Goal: Transaction & Acquisition: Purchase product/service

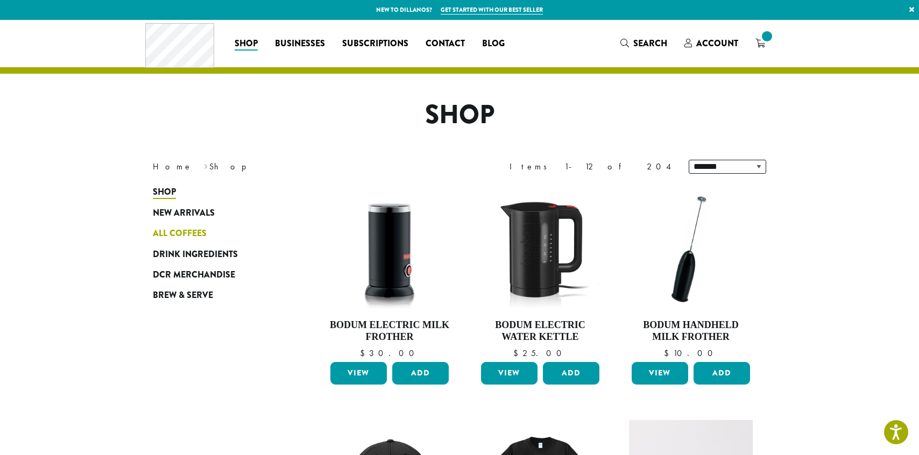
click at [187, 235] on span "All Coffees" at bounding box center [180, 233] width 54 height 13
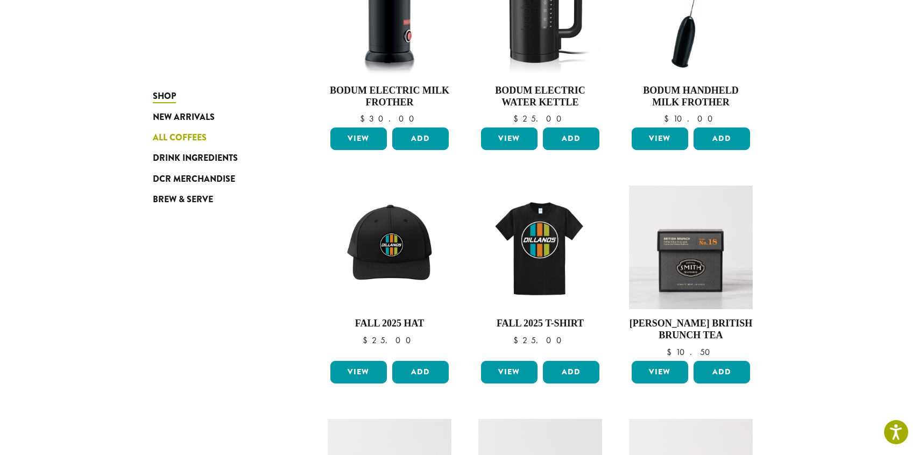
scroll to position [235, 0]
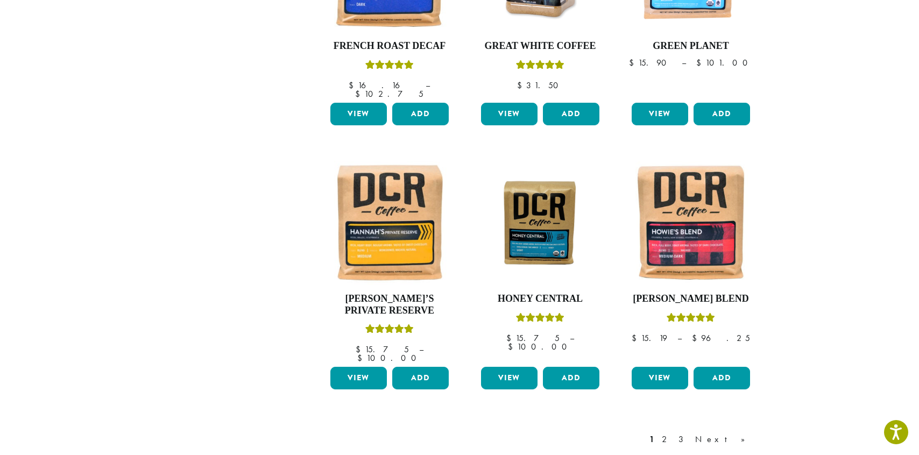
scroll to position [779, 0]
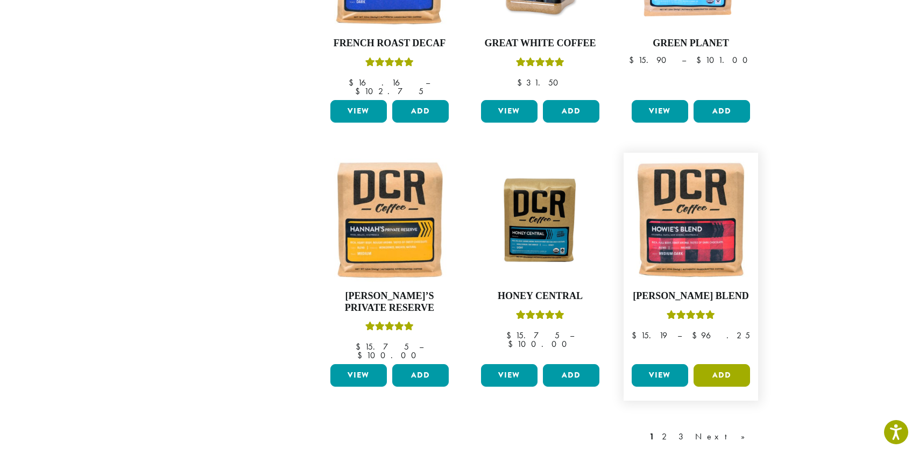
click at [718, 364] on button "Add" at bounding box center [722, 375] width 57 height 23
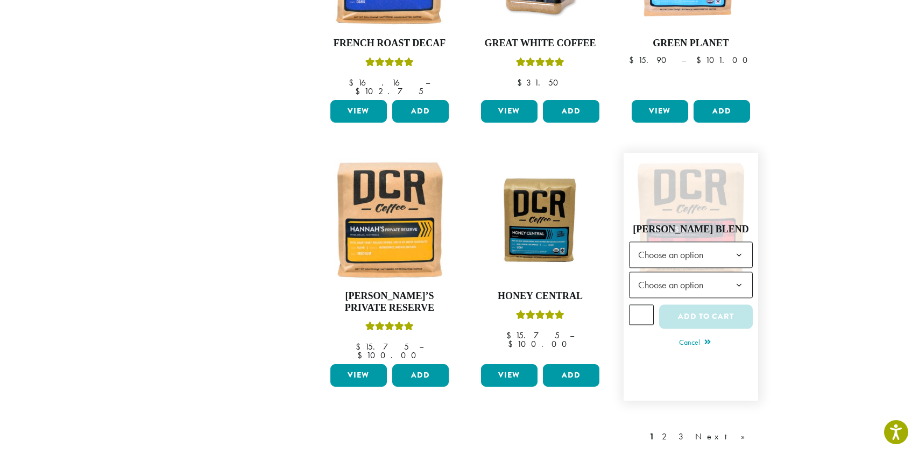
type input "*"
click at [645, 305] on input "*" at bounding box center [641, 315] width 25 height 20
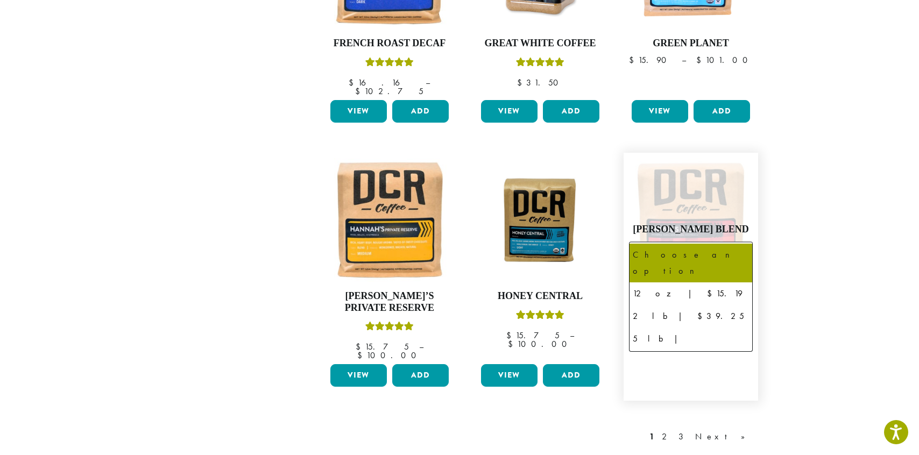
click at [667, 245] on span "Choose an option" at bounding box center [674, 255] width 80 height 21
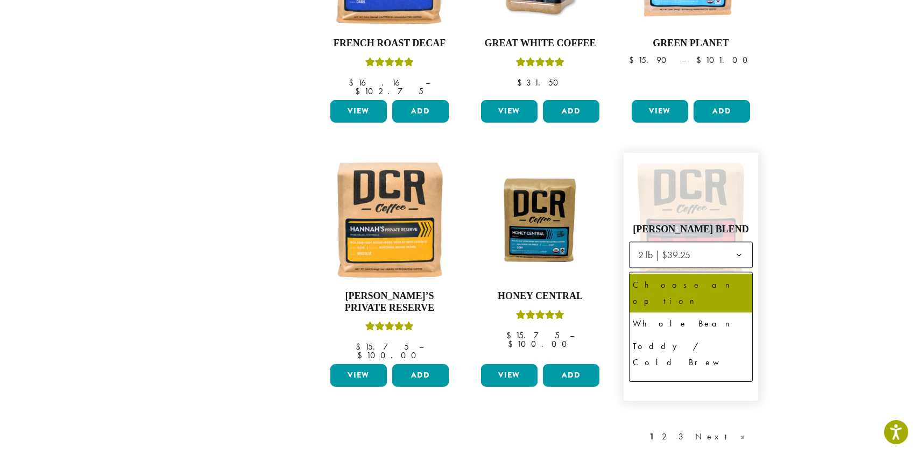
click at [682, 275] on span "Choose an option" at bounding box center [674, 285] width 80 height 21
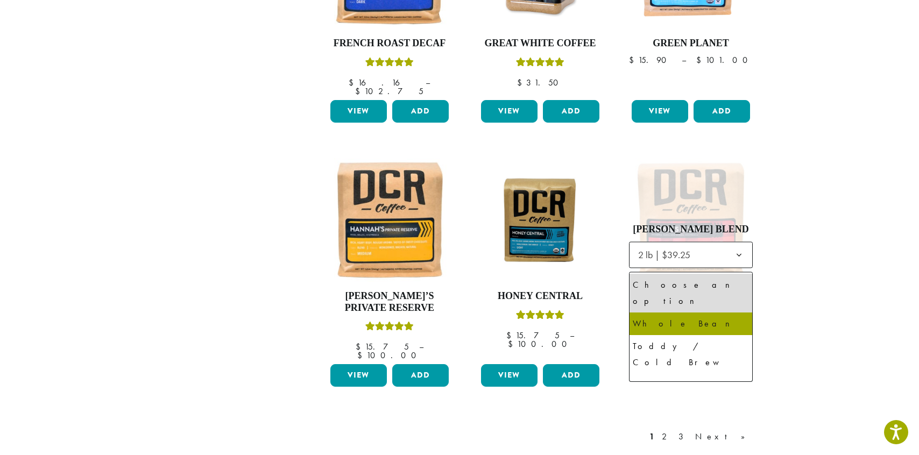
select select "**********"
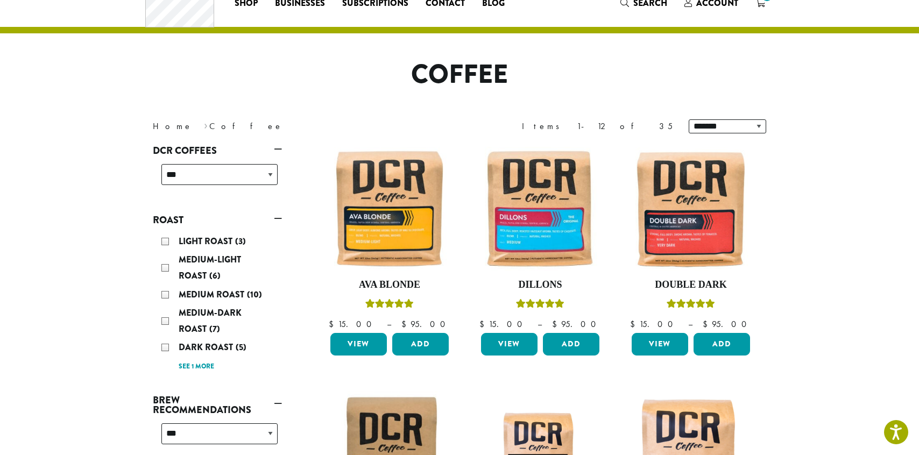
scroll to position [0, 0]
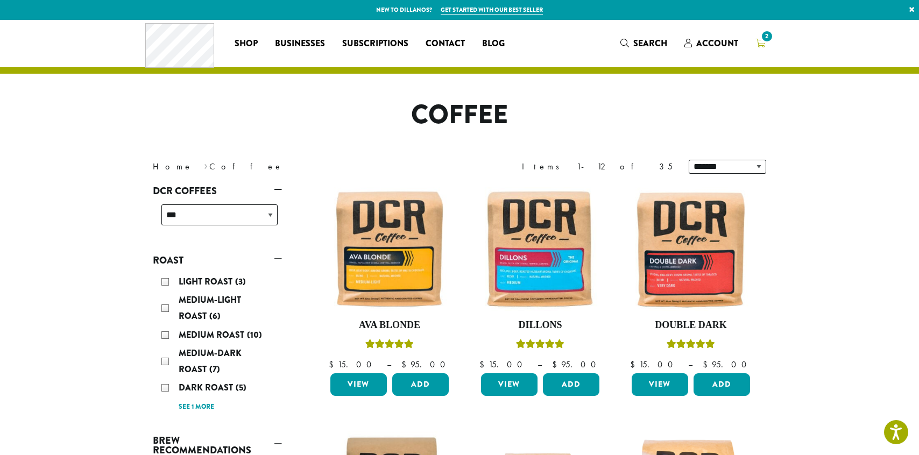
click at [764, 38] on span "2" at bounding box center [767, 36] width 15 height 15
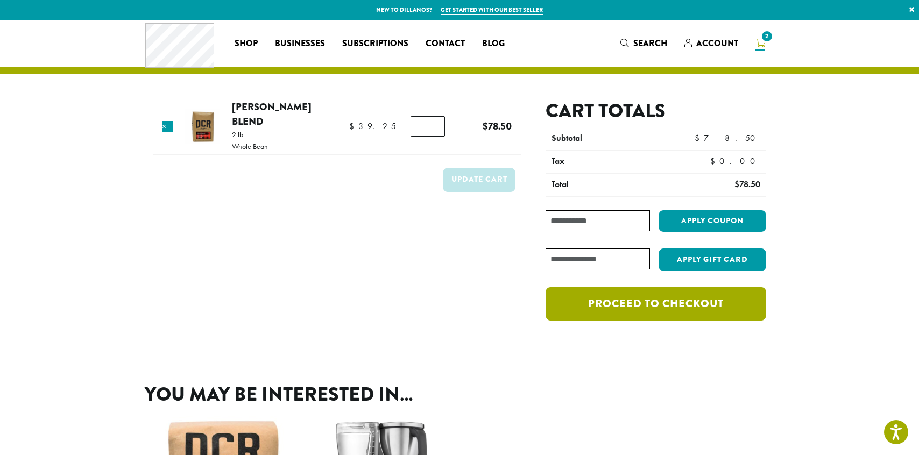
click at [667, 306] on link "Proceed to checkout" at bounding box center [656, 303] width 221 height 33
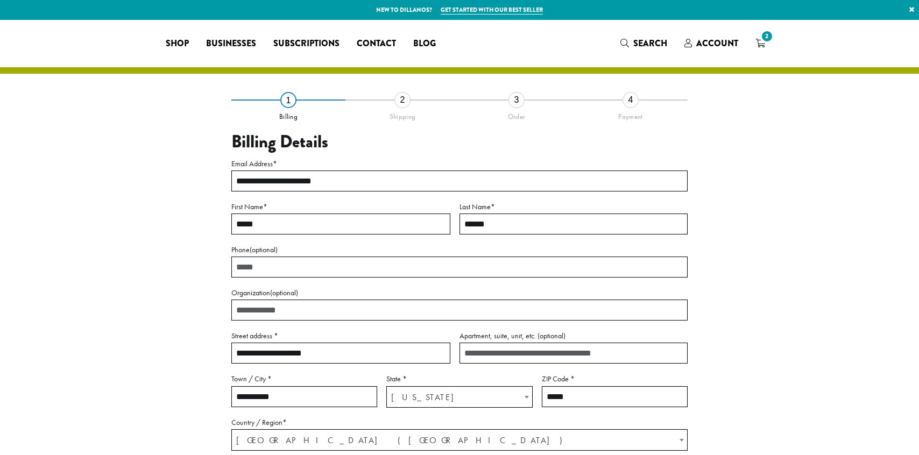
select select "**"
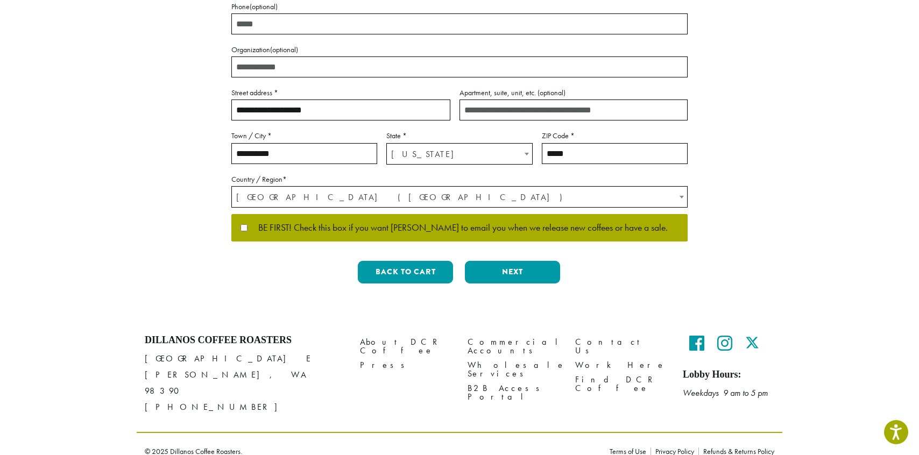
scroll to position [244, 0]
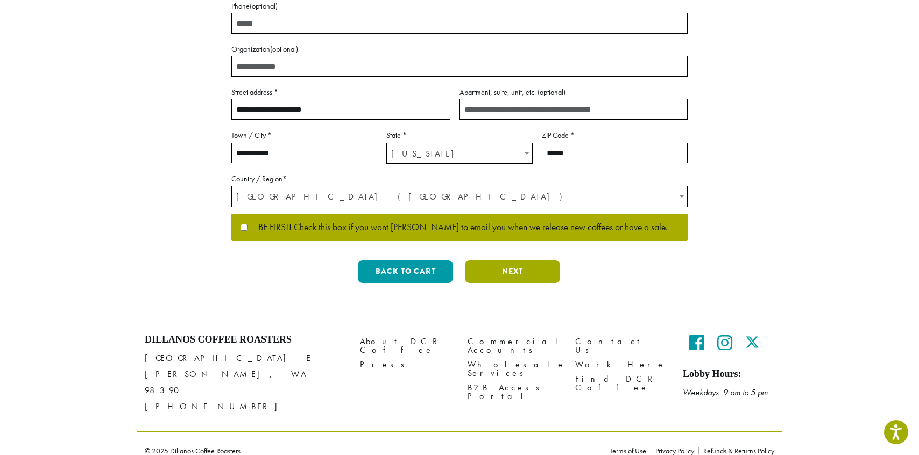
click at [503, 271] on button "Next" at bounding box center [512, 272] width 95 height 23
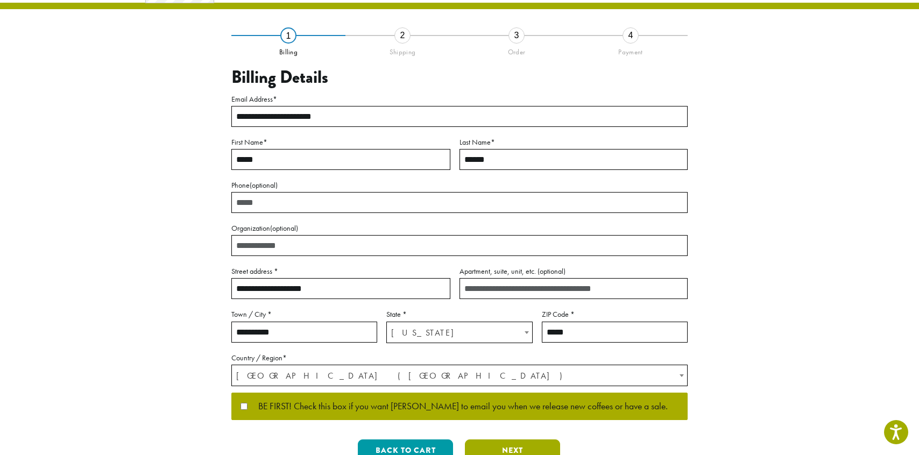
scroll to position [0, 0]
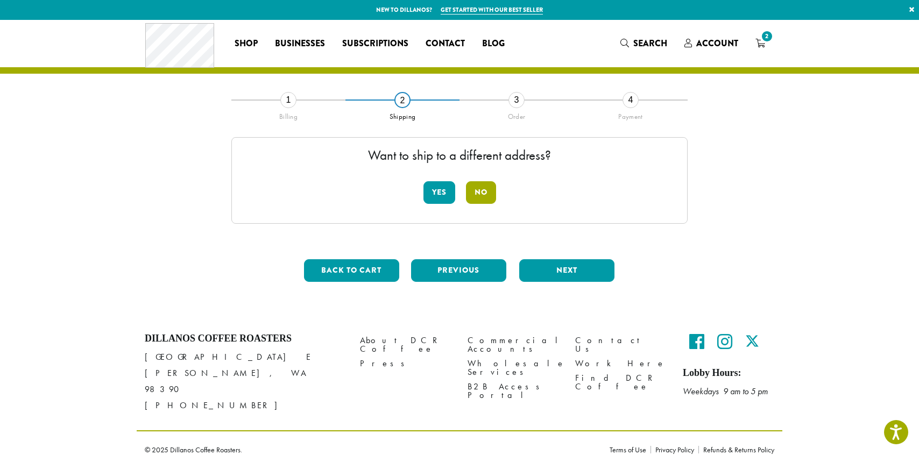
click at [483, 192] on button "No" at bounding box center [481, 192] width 30 height 23
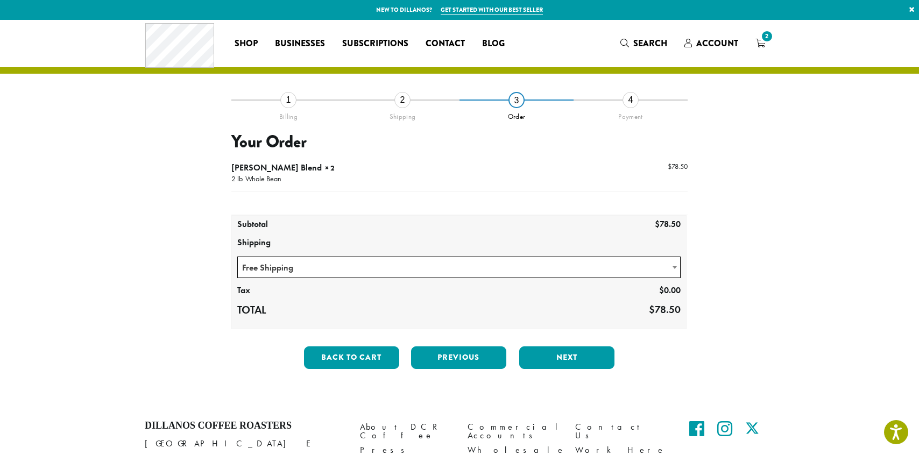
scroll to position [86, 0]
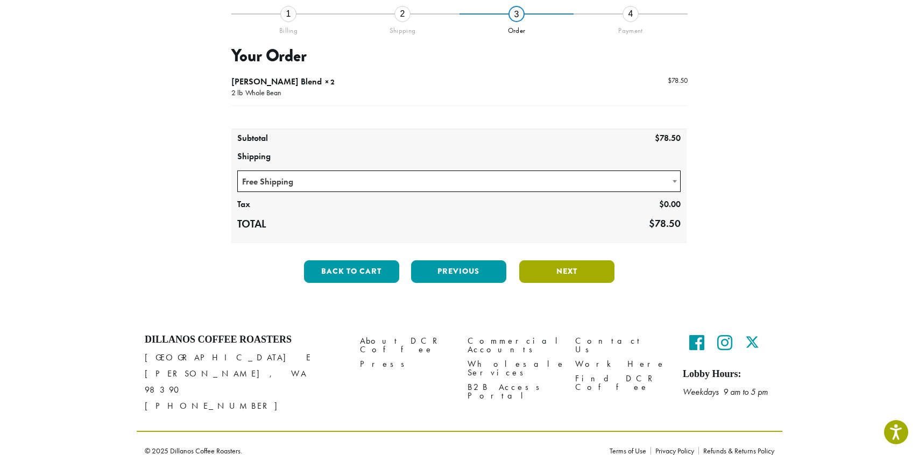
click at [588, 266] on button "Next" at bounding box center [566, 272] width 95 height 23
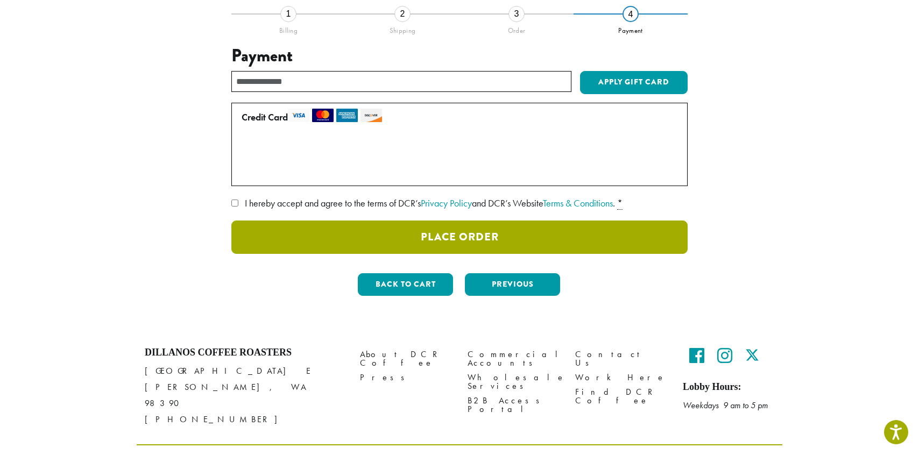
click at [505, 232] on button "Place Order" at bounding box center [459, 237] width 457 height 33
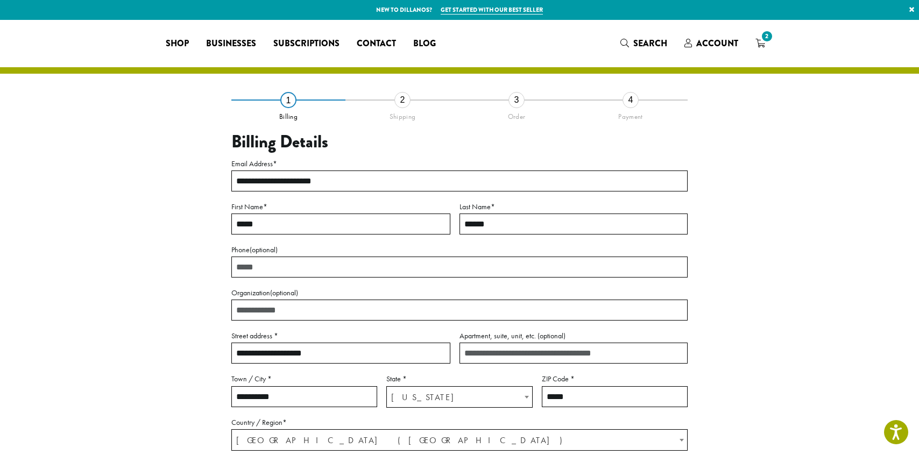
select select "**"
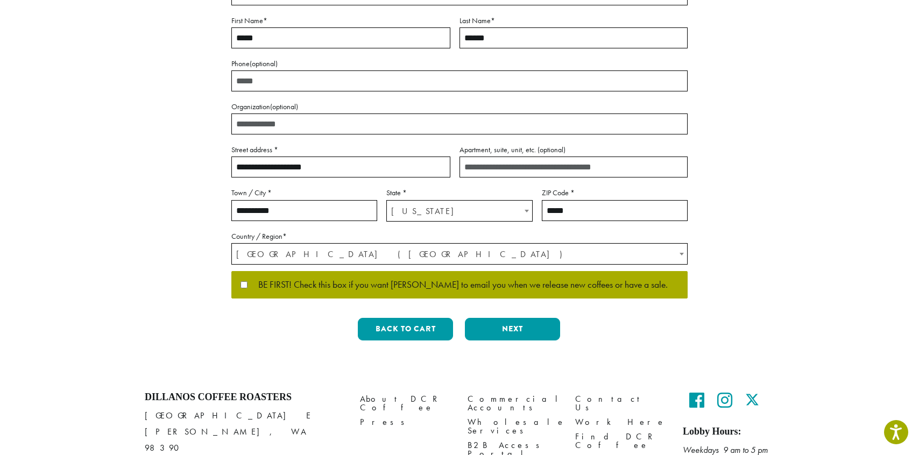
scroll to position [199, 0]
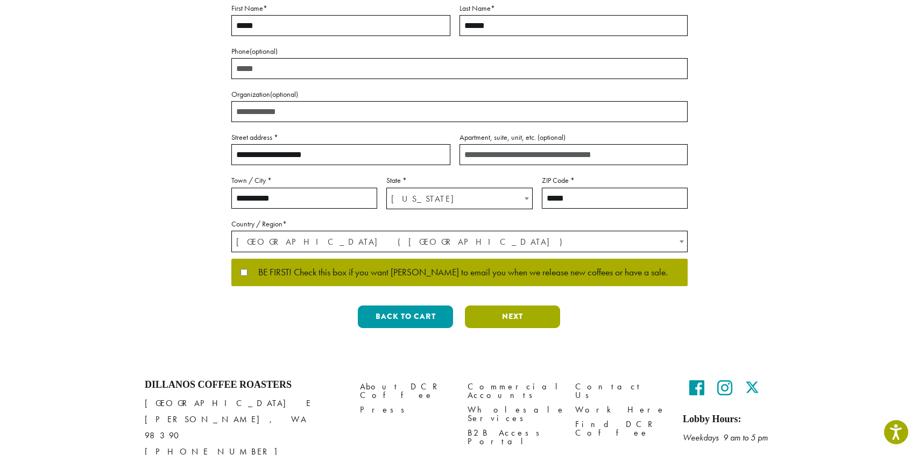
click at [518, 315] on button "Next" at bounding box center [512, 317] width 95 height 23
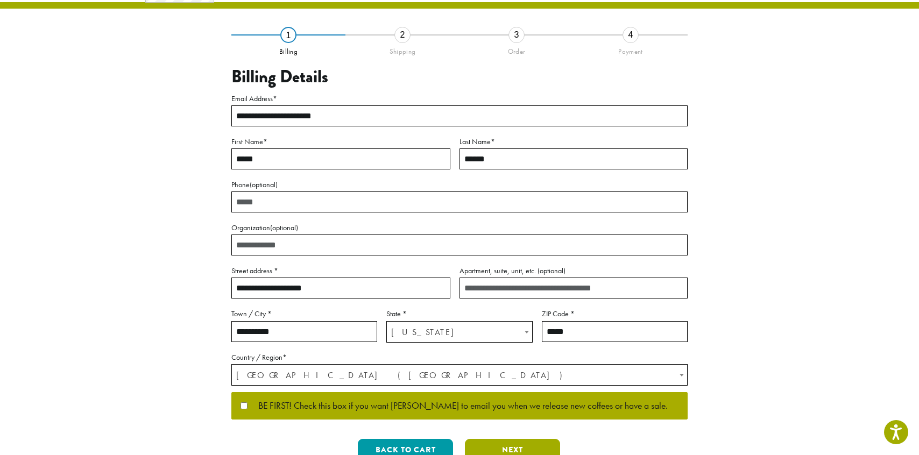
scroll to position [0, 0]
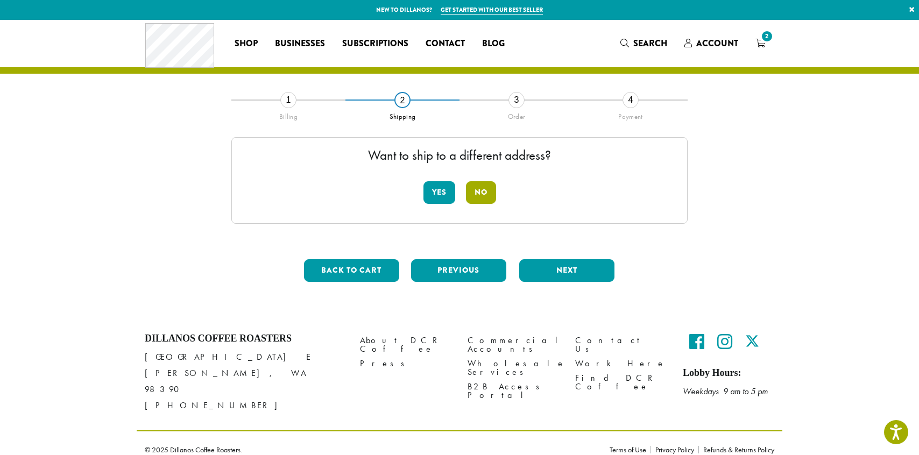
click at [481, 187] on button "No" at bounding box center [481, 192] width 30 height 23
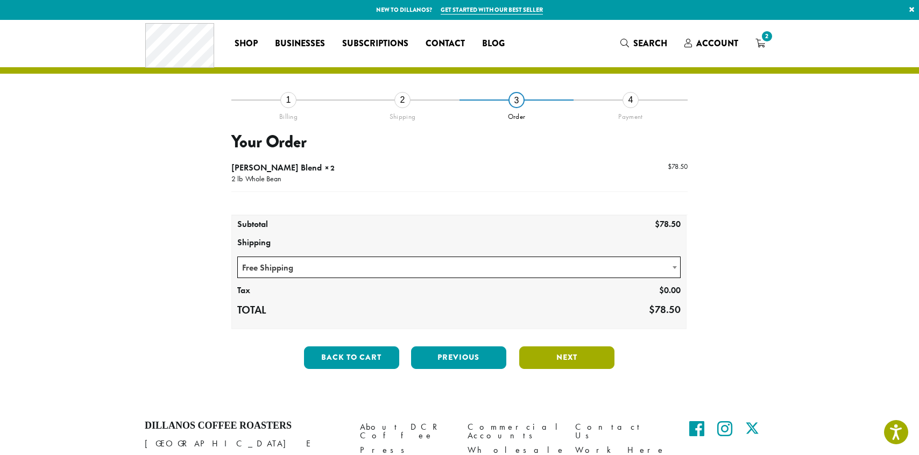
click at [578, 353] on button "Next" at bounding box center [566, 358] width 95 height 23
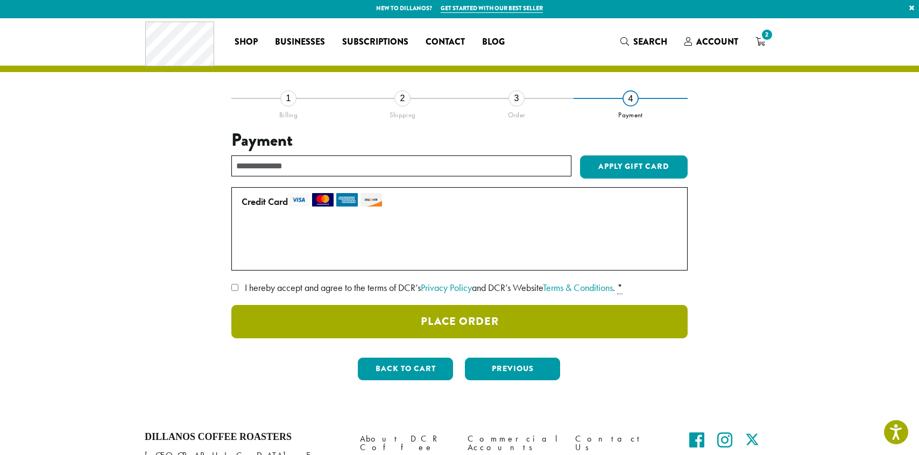
click at [453, 318] on button "Place Order" at bounding box center [459, 321] width 457 height 33
